Goal: Check status: Check status

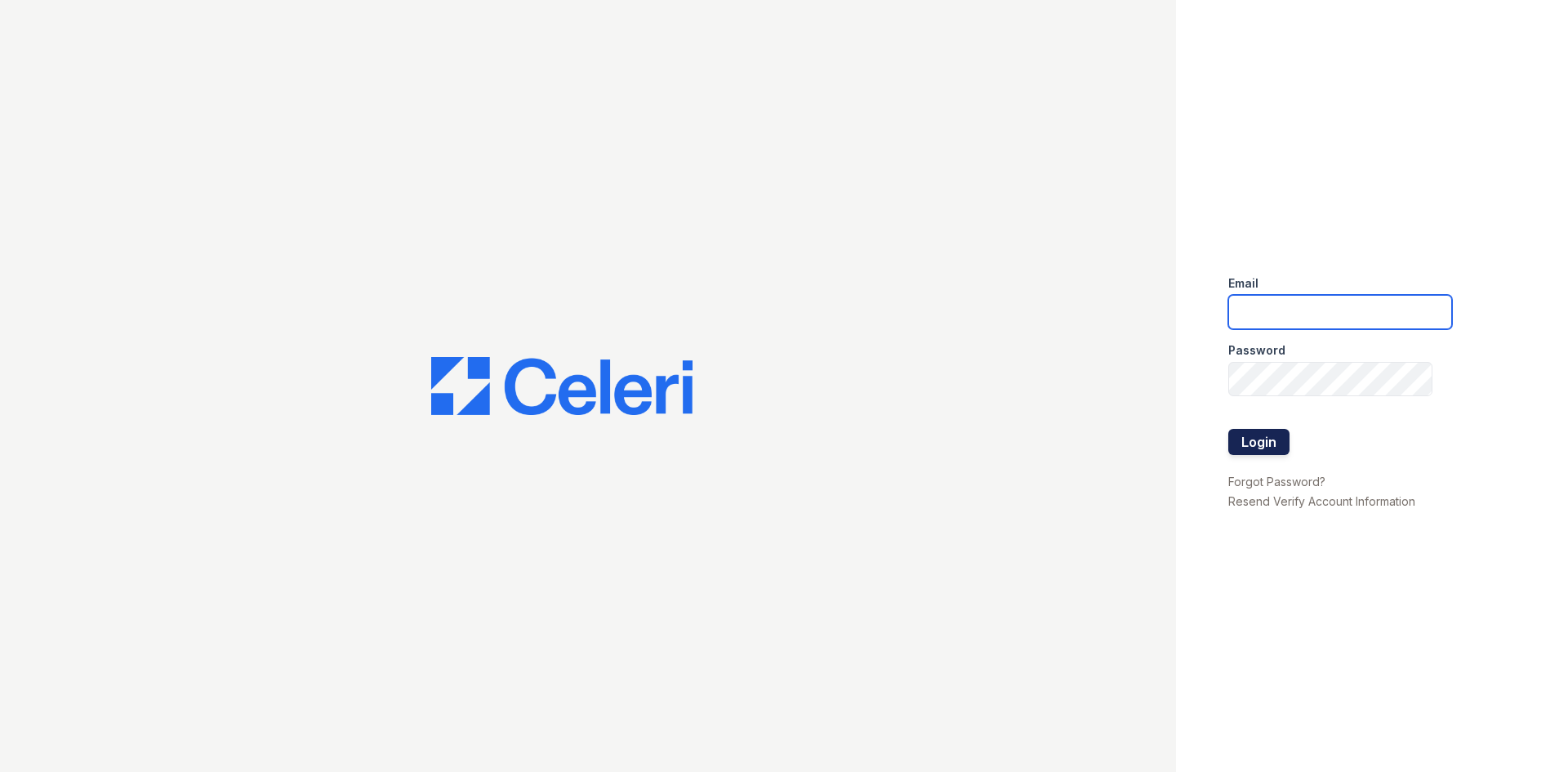
type input "residence.lm@cafmanagement.com"
click at [1279, 442] on button "Login" at bounding box center [1259, 442] width 61 height 26
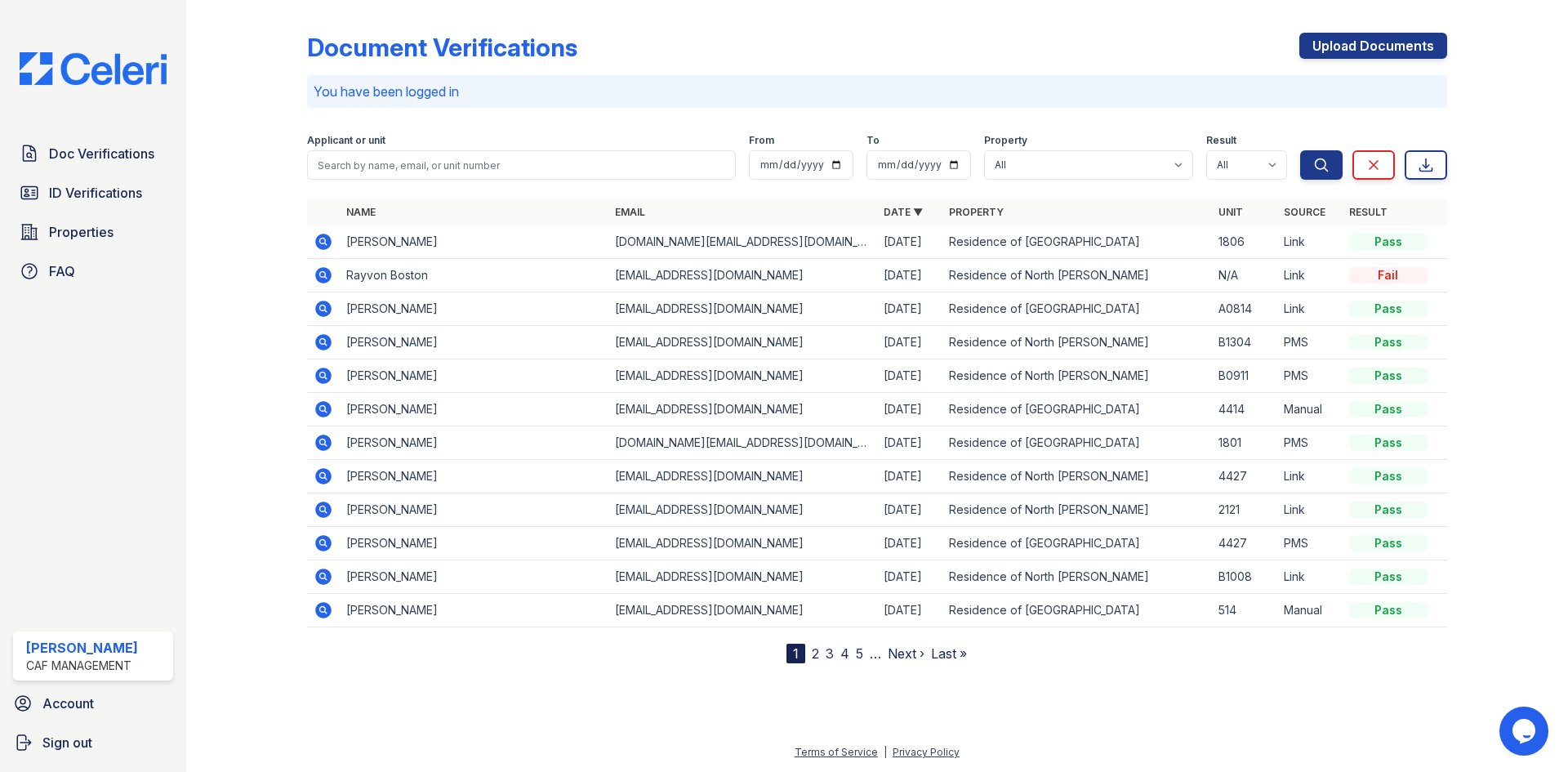
click at [468, 138] on div "Applicant or unit" at bounding box center [521, 141] width 429 height 16
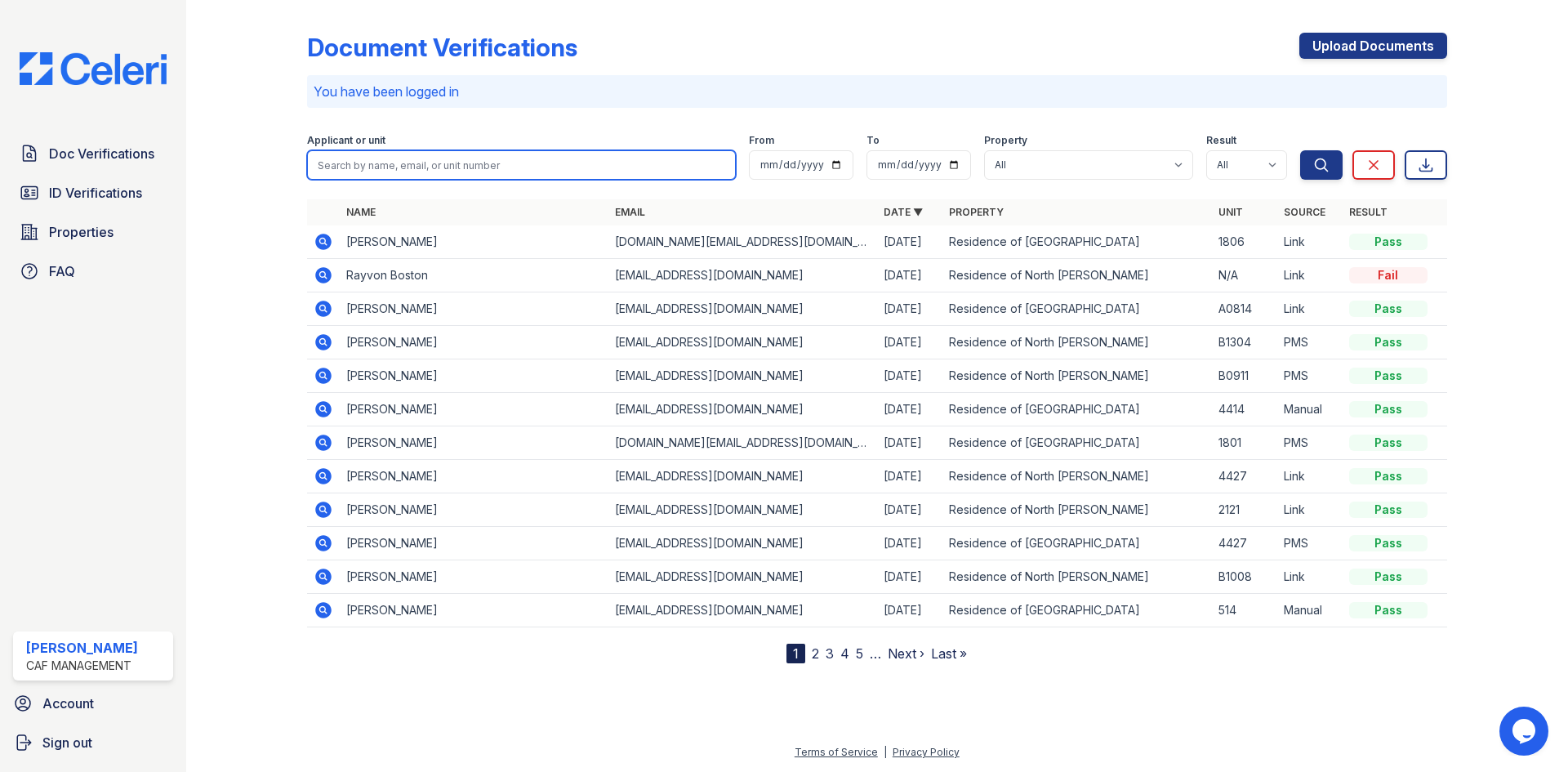
click at [472, 163] on input "search" at bounding box center [521, 164] width 429 height 29
type input "joi"
click at [1300, 150] on button "Search" at bounding box center [1321, 164] width 42 height 29
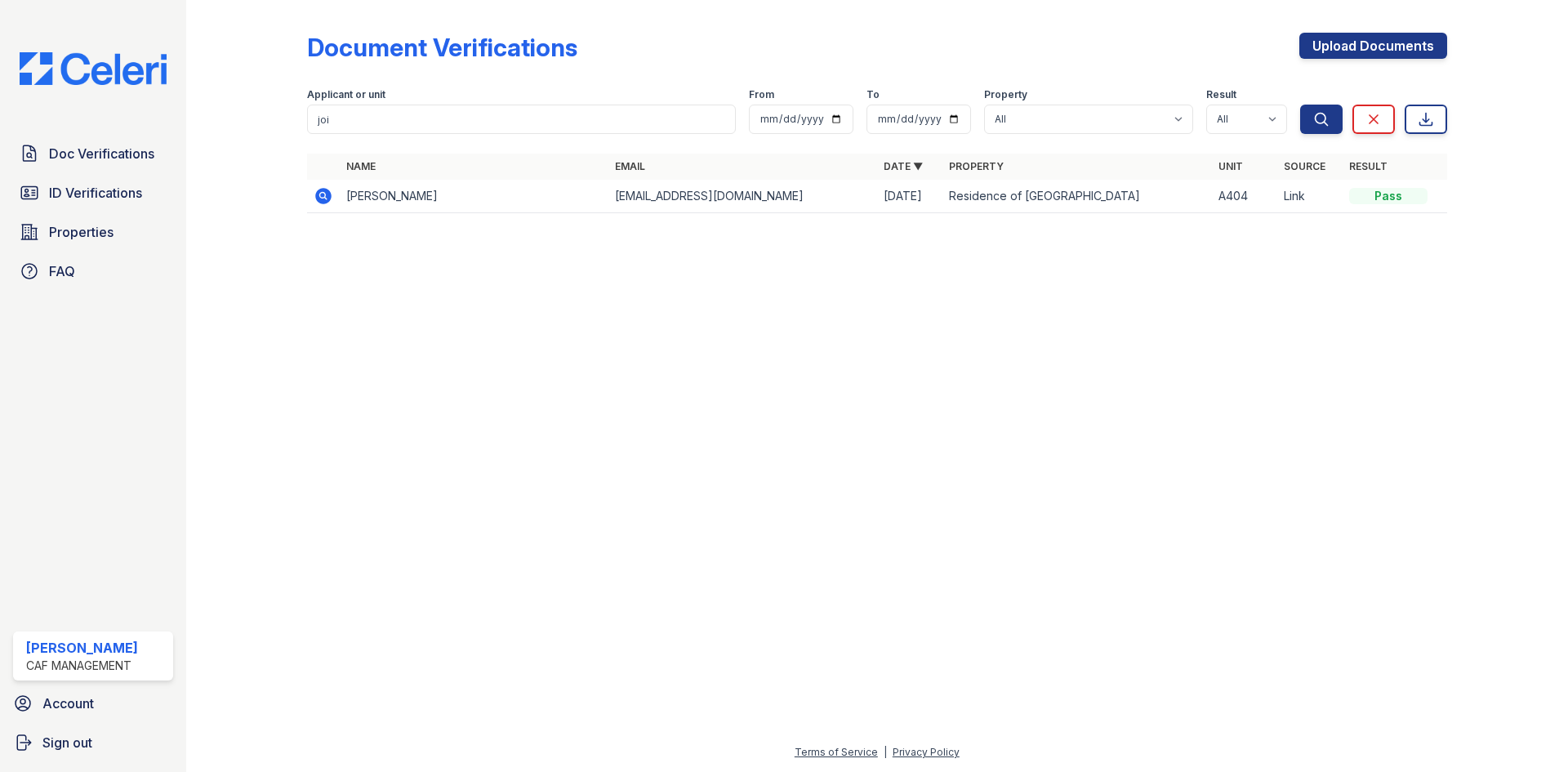
click at [310, 191] on td at bounding box center [323, 197] width 33 height 34
click at [324, 192] on icon at bounding box center [323, 196] width 20 height 20
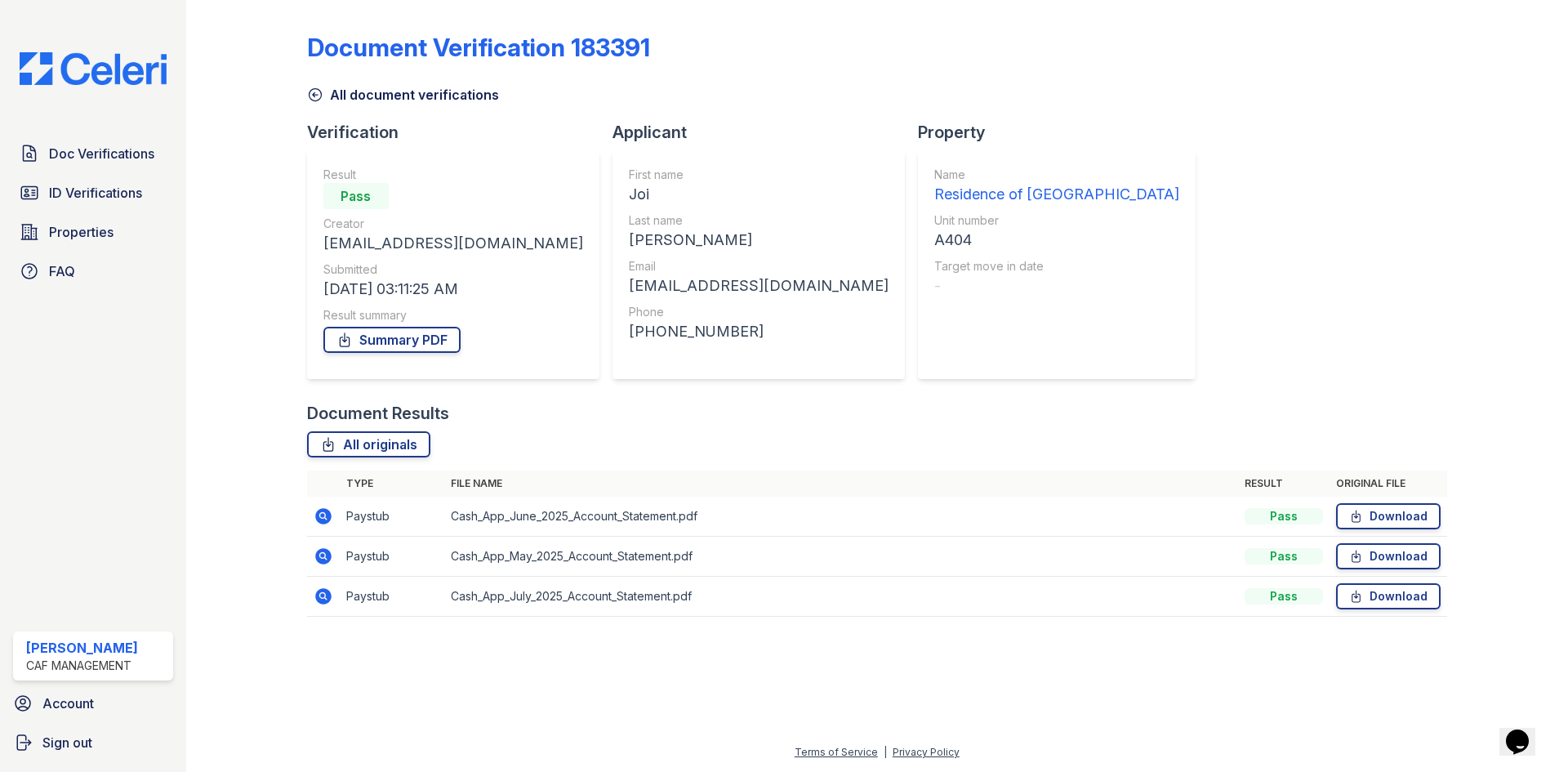
drag, startPoint x: 108, startPoint y: 195, endPoint x: 215, endPoint y: 158, distance: 113.2
click at [110, 195] on span "ID Verifications" at bounding box center [95, 192] width 93 height 20
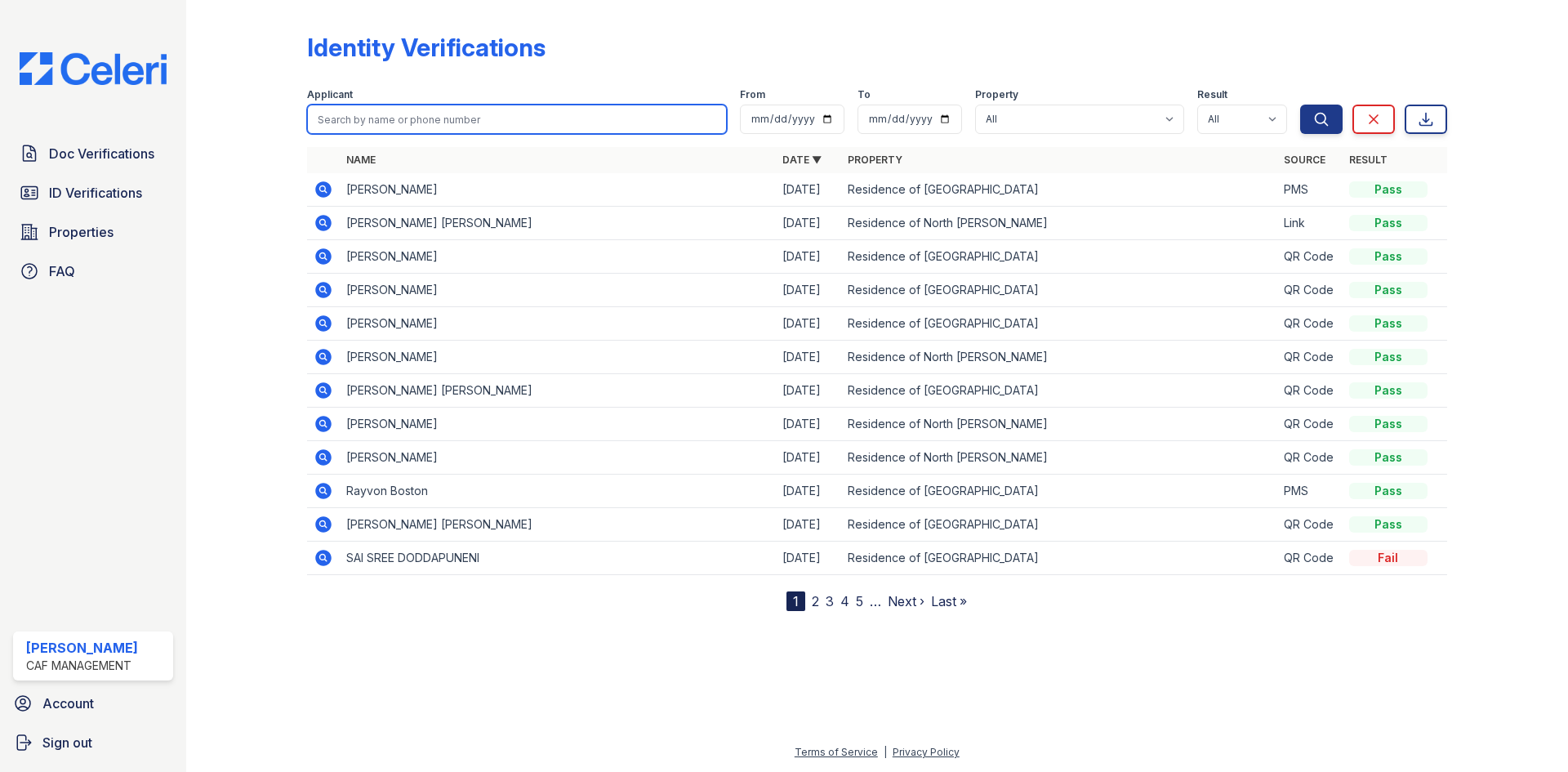
click at [394, 113] on input "search" at bounding box center [517, 119] width 420 height 29
type input "joi"
click at [1300, 105] on button "Search" at bounding box center [1321, 119] width 42 height 29
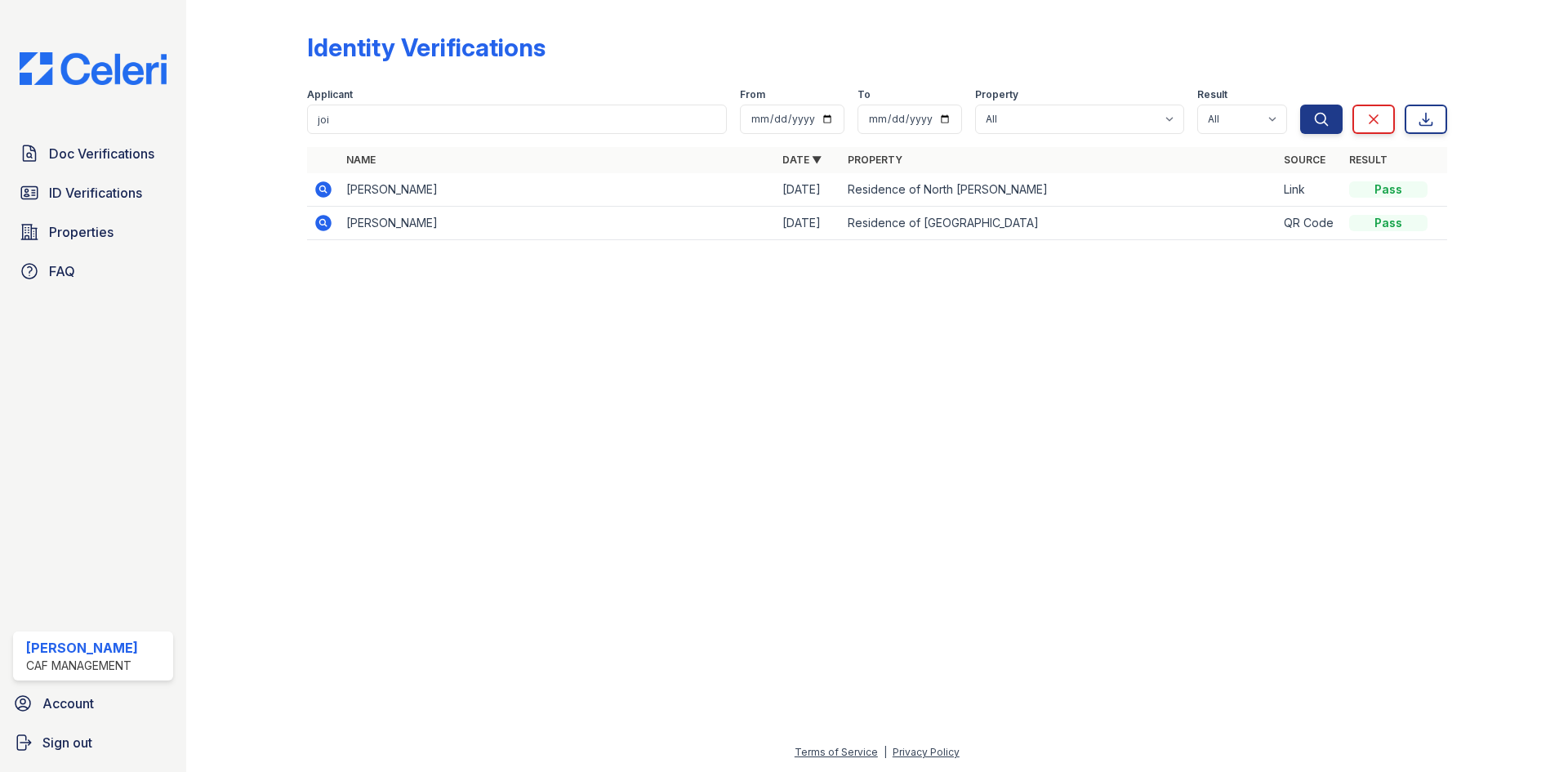
click at [331, 188] on icon at bounding box center [322, 189] width 16 height 16
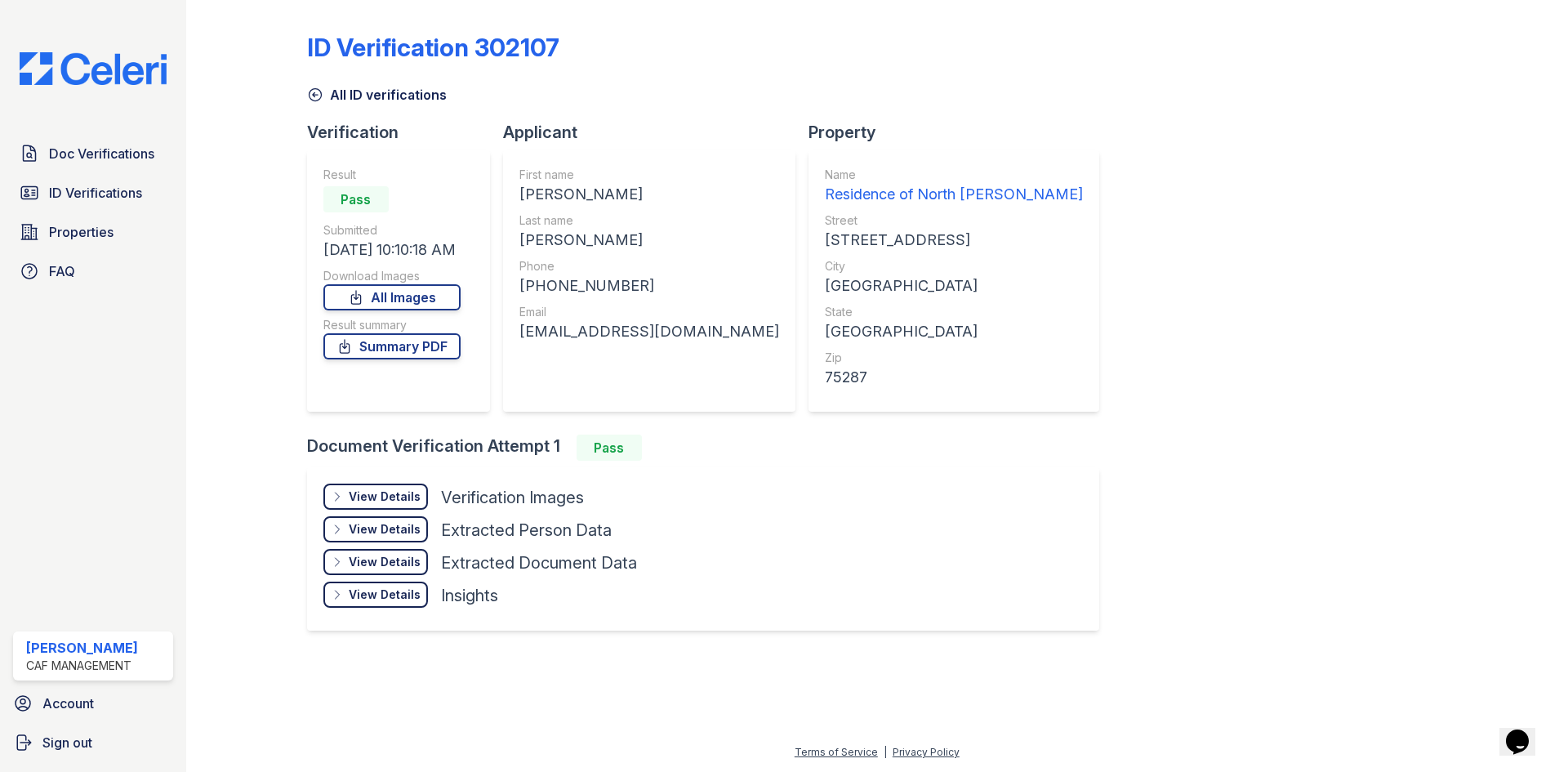
click at [370, 498] on div "View Details" at bounding box center [385, 496] width 72 height 16
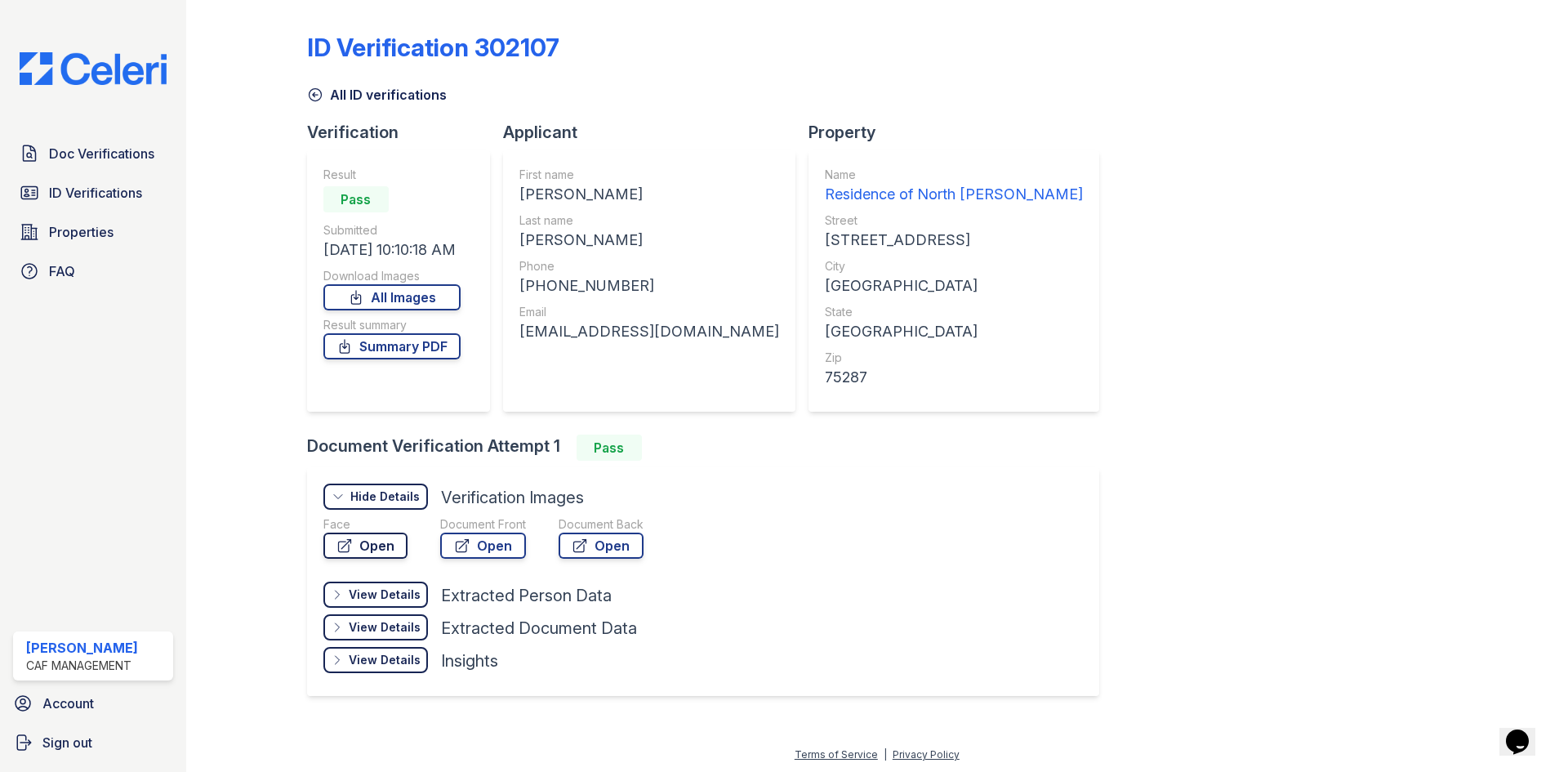
click at [377, 551] on link "Open" at bounding box center [365, 546] width 84 height 26
